Goal: Information Seeking & Learning: Learn about a topic

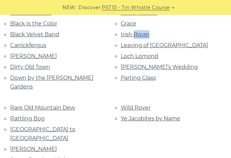
scroll to position [195, 0]
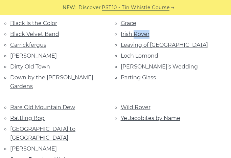
click at [45, 65] on link "Dirty Old Town" at bounding box center [30, 66] width 40 height 6
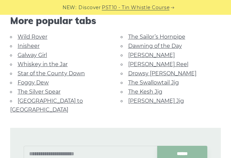
scroll to position [685, 0]
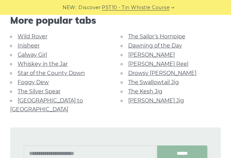
click at [39, 56] on link "Galway Girl" at bounding box center [32, 54] width 29 height 6
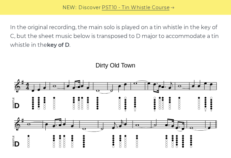
scroll to position [179, 0]
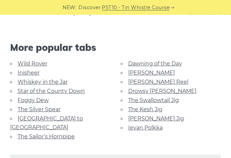
scroll to position [423, 0]
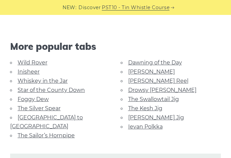
click at [60, 82] on link "Whiskey in the Jar" at bounding box center [43, 81] width 50 height 6
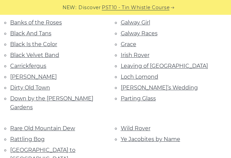
scroll to position [174, 0]
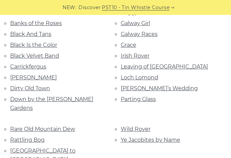
click at [169, 65] on link "Leaving of [GEOGRAPHIC_DATA]" at bounding box center [164, 66] width 87 height 6
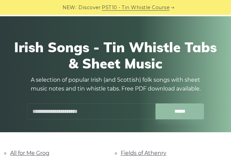
scroll to position [0, 0]
